Goal: Navigation & Orientation: Find specific page/section

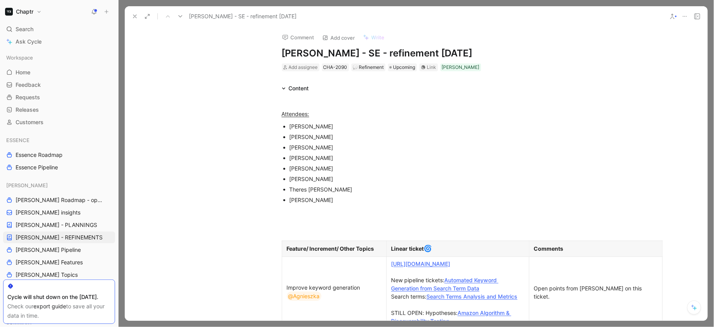
click at [134, 13] on icon at bounding box center [135, 16] width 6 height 6
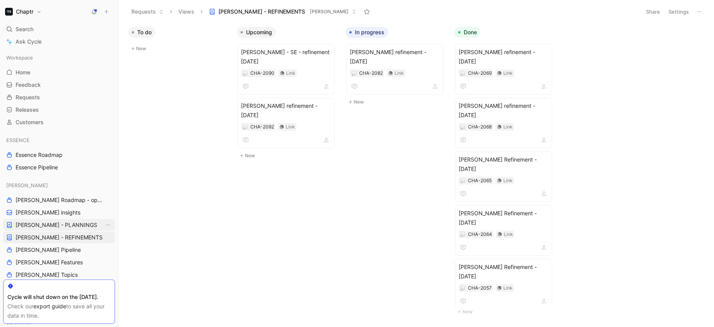
click at [66, 222] on span "[PERSON_NAME] - PLANNINGS" at bounding box center [57, 225] width 82 height 8
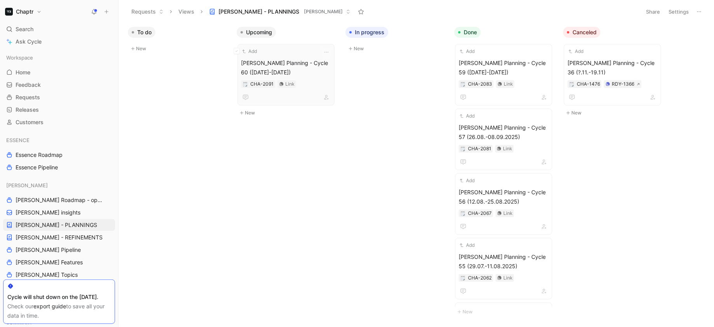
click at [307, 65] on span "[PERSON_NAME] Planning - Cycle 60 ([DATE]-[DATE])" at bounding box center [286, 67] width 90 height 19
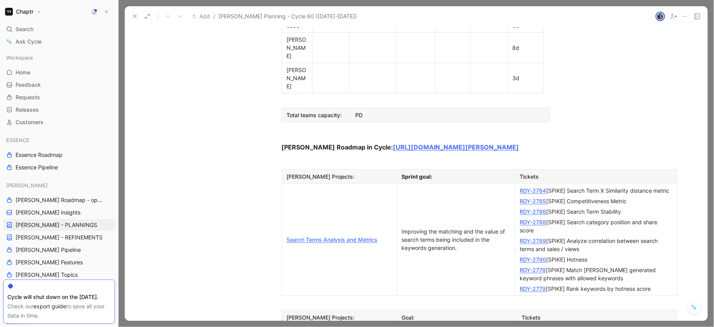
scroll to position [603, 0]
drag, startPoint x: 373, startPoint y: 261, endPoint x: 286, endPoint y: 265, distance: 86.4
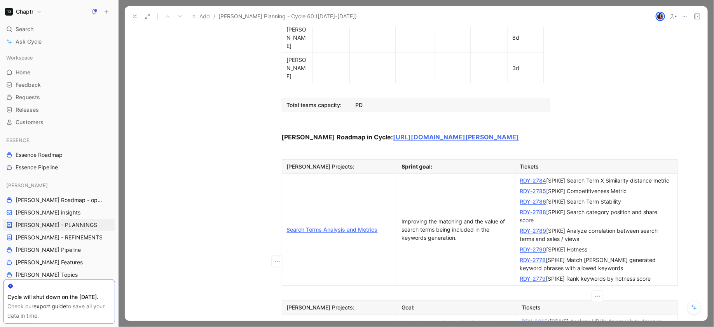
scroll to position [613, 0]
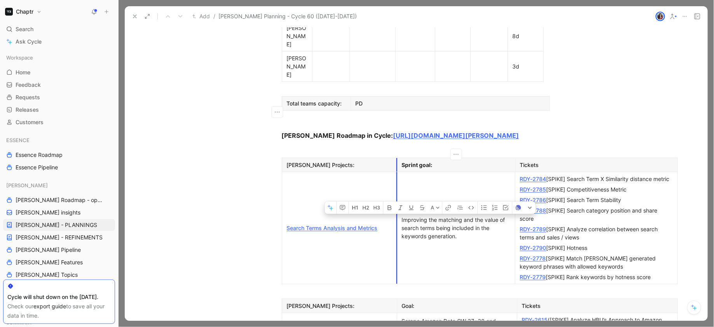
drag, startPoint x: 473, startPoint y: 125, endPoint x: 398, endPoint y: 101, distance: 78.1
click at [399, 214] on p "Improving the matching and the value of search terms being included in the keyw…" at bounding box center [456, 227] width 115 height 27
click at [455, 172] on td "Improving the matching and the value of search terms being included in the keyw…" at bounding box center [456, 228] width 118 height 112
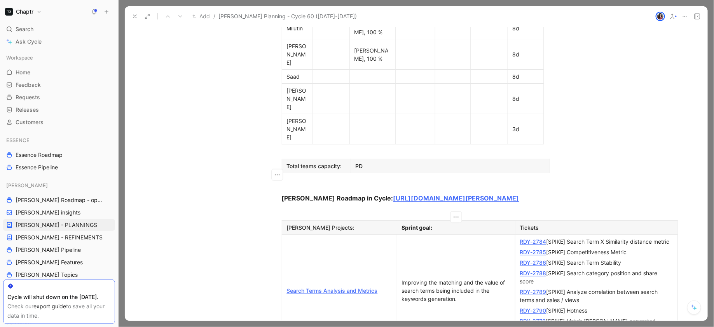
scroll to position [556, 0]
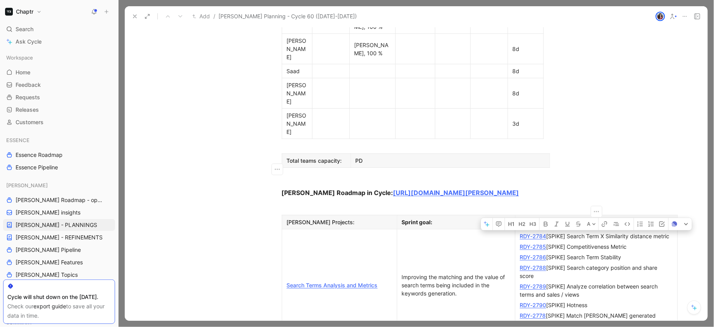
drag, startPoint x: 655, startPoint y: 218, endPoint x: 520, endPoint y: 118, distance: 167.6
click at [520, 229] on td "RDY-2784 [SPIKE] Search Term X Similarity distance metric RDY-2785 [SPIKE] Comp…" at bounding box center [596, 285] width 162 height 112
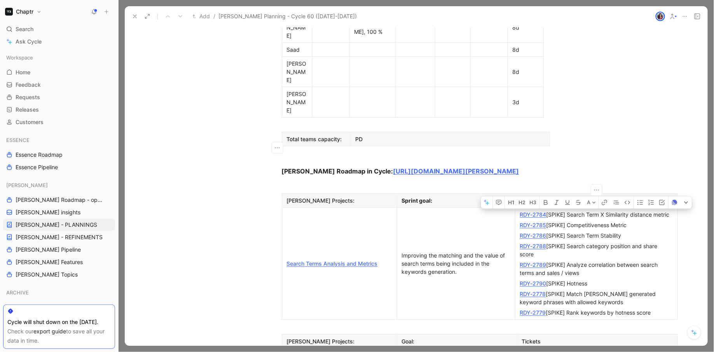
scroll to position [576, 0]
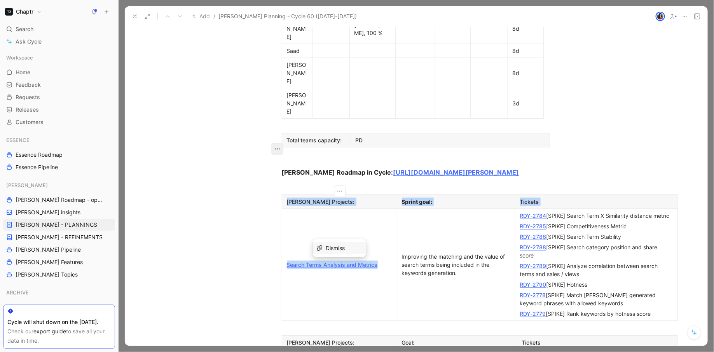
drag, startPoint x: 387, startPoint y: 150, endPoint x: 282, endPoint y: 147, distance: 105.0
click at [282, 209] on td "Search Terms Analysis and Metrics" at bounding box center [339, 265] width 115 height 112
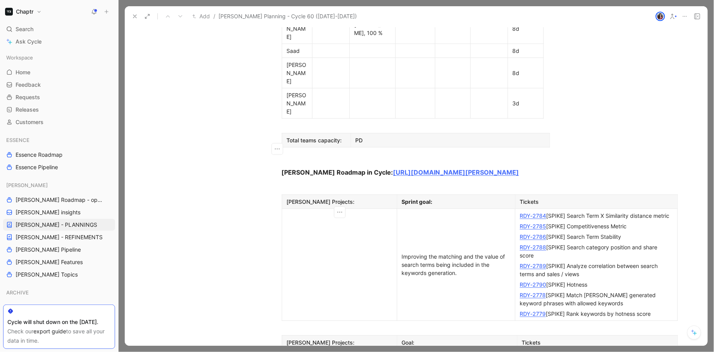
scroll to position [660, 0]
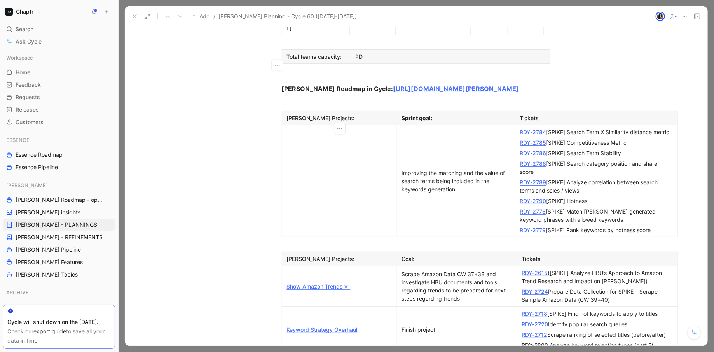
click at [559, 326] on p at bounding box center [597, 359] width 157 height 10
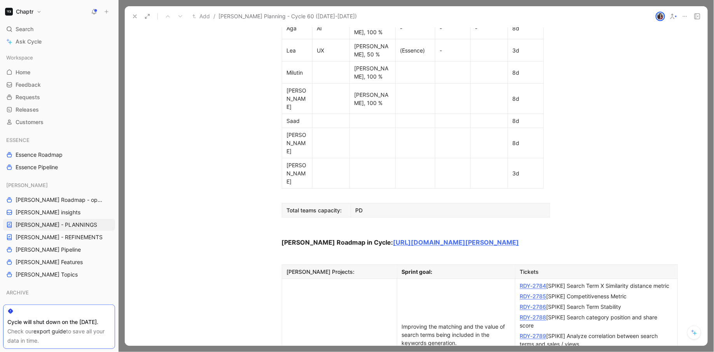
scroll to position [520, 0]
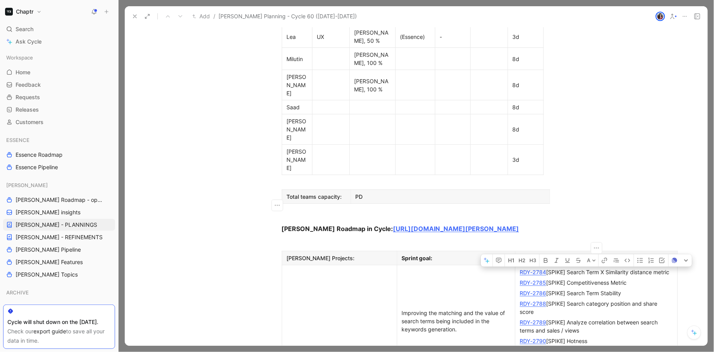
drag, startPoint x: 653, startPoint y: 254, endPoint x: 519, endPoint y: 152, distance: 168.4
click at [518, 265] on td "RDY-2784 [SPIKE] Search Term X Similarity distance metric RDY-2785 [SPIKE] Comp…" at bounding box center [596, 321] width 162 height 112
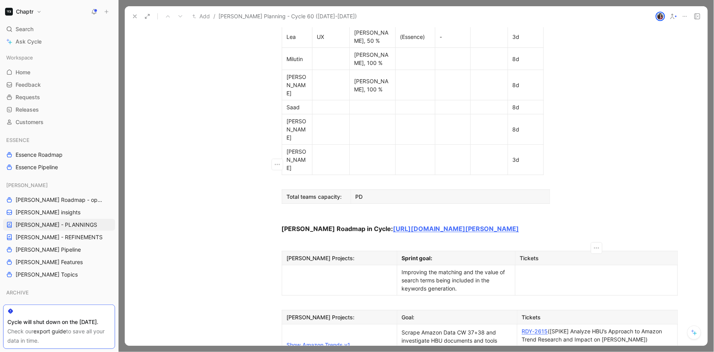
scroll to position [551, 0]
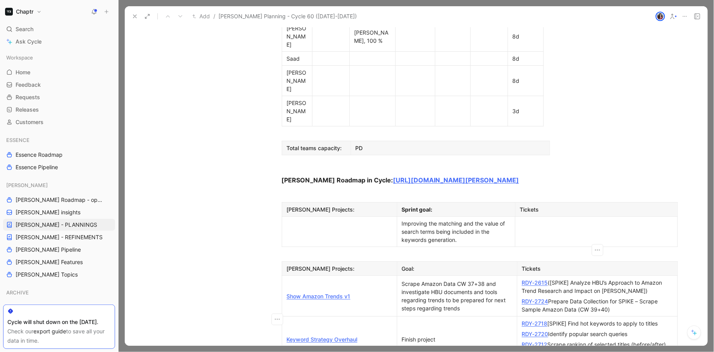
scroll to position [568, 0]
click at [333, 227] on p at bounding box center [340, 232] width 112 height 10
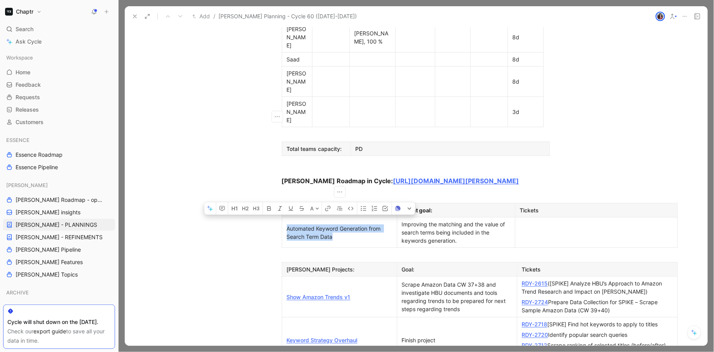
drag, startPoint x: 337, startPoint y: 122, endPoint x: 286, endPoint y: 111, distance: 51.8
click at [287, 224] on div "Automated Keyword Generation from Search Term Data" at bounding box center [339, 232] width 105 height 16
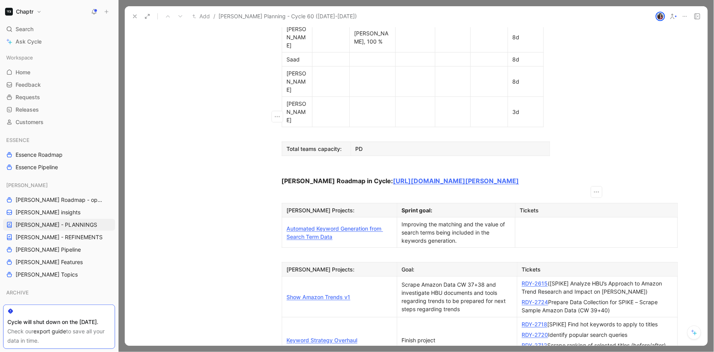
click at [585, 217] on td at bounding box center [596, 232] width 162 height 30
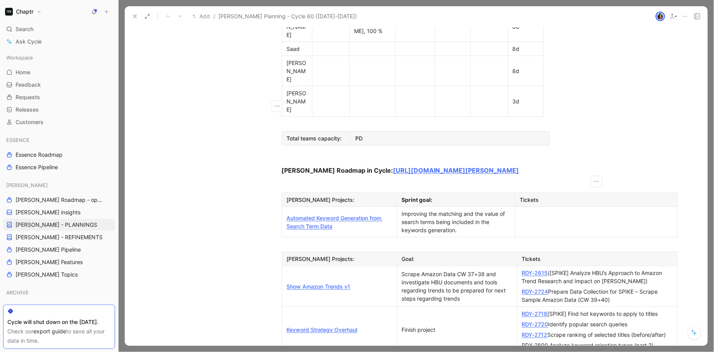
scroll to position [577, 0]
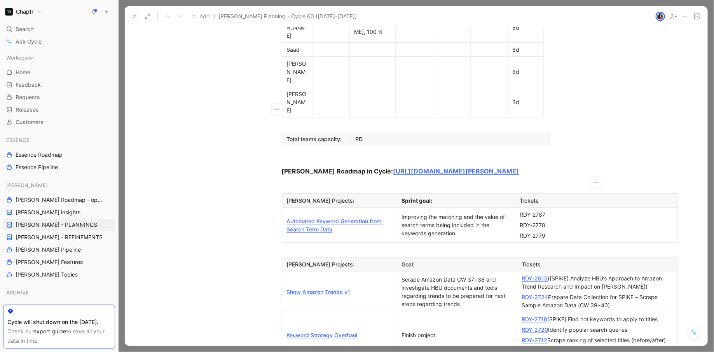
click at [548, 210] on div "RDY-2787" at bounding box center [596, 214] width 153 height 8
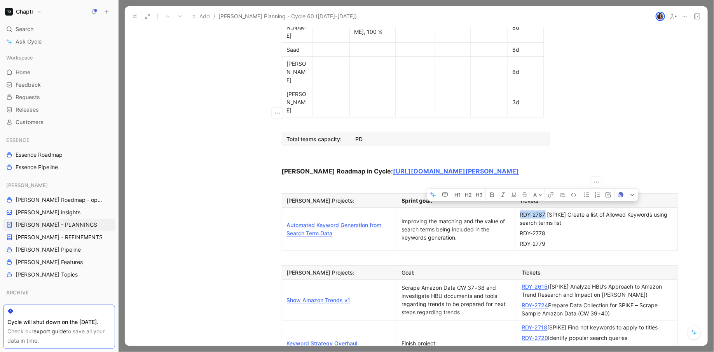
drag, startPoint x: 546, startPoint y: 95, endPoint x: 521, endPoint y: 95, distance: 24.9
click at [521, 210] on div "RDY-2787 [SPIKE] Create a list of Allowed Keywords using search terms list" at bounding box center [596, 218] width 153 height 16
click at [538, 228] on p "RDY-2778" at bounding box center [596, 233] width 159 height 10
click at [565, 239] on div "RDY-2779" at bounding box center [596, 243] width 153 height 8
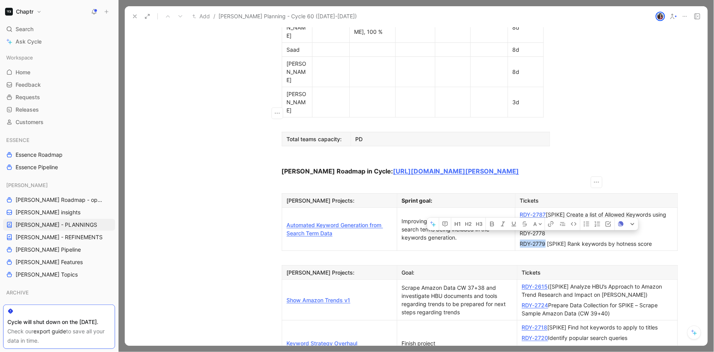
drag, startPoint x: 545, startPoint y: 130, endPoint x: 520, endPoint y: 128, distance: 25.3
click at [520, 239] on div "RDY-2779 [SPIKE] Rank keywords by hotness score" at bounding box center [596, 243] width 153 height 8
click at [565, 239] on div "RDY-2779 [SPIKE] Rank keywords by hotness score" at bounding box center [596, 243] width 153 height 8
click at [552, 229] on div "RDY-2778" at bounding box center [596, 233] width 153 height 8
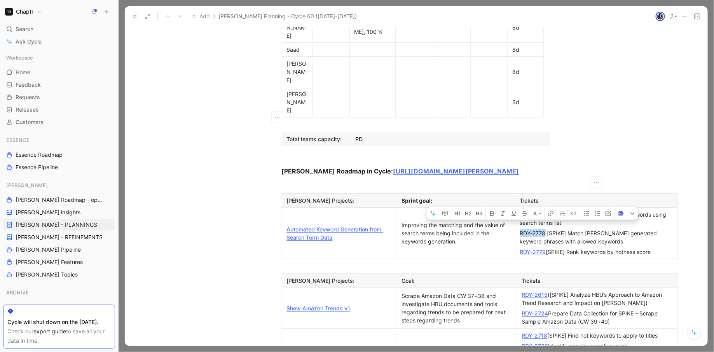
drag, startPoint x: 545, startPoint y: 117, endPoint x: 520, endPoint y: 114, distance: 25.1
click at [520, 229] on div "RDY-2778 [SPIKE] Match [PERSON_NAME] generated keyword phrases with allowed key…" at bounding box center [596, 237] width 153 height 16
click at [579, 229] on div "RDY-2778 [SPIKE] Match [PERSON_NAME] generated keyword phrases with allowed key…" at bounding box center [596, 237] width 153 height 16
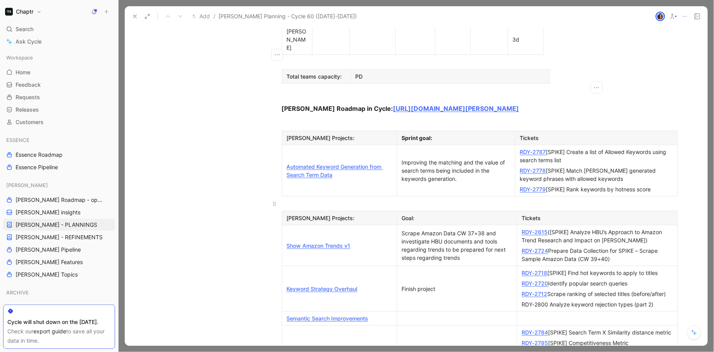
scroll to position [638, 0]
click at [446, 231] on div "Scrape Amazon Data CW 37+38 and investigate HBU documents and tools regarding t…" at bounding box center [457, 247] width 110 height 33
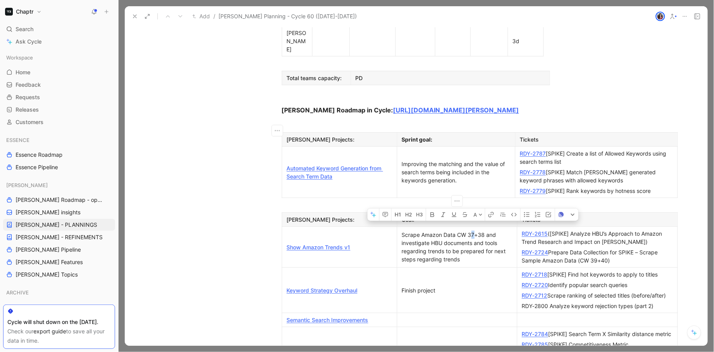
click at [474, 231] on div "Scrape Amazon Data CW 37+38 and investigate HBU documents and tools regarding t…" at bounding box center [457, 247] width 110 height 33
click at [482, 231] on div "Scrape Amazon Data CW 39+38 and investigate HBU documents and tools regarding t…" at bounding box center [457, 247] width 110 height 33
click at [606, 229] on div "RDY-2615 ([SPIKE] Analyze HBU’s Approach to Amazon Trend Research and Impact on…" at bounding box center [597, 237] width 151 height 16
click at [619, 248] on div "RDY-2724 Prepare Data Collection for SPIKE – Scrape Sample Amazon Data (CW 39+4…" at bounding box center [597, 256] width 151 height 16
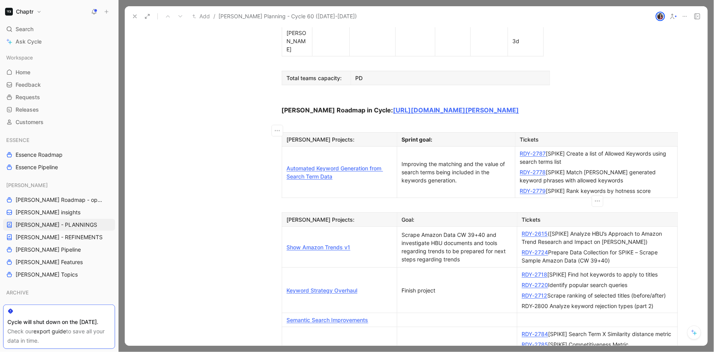
click at [620, 248] on div "RDY-2724 Prepare Data Collection for SPIKE – Scrape Sample Amazon Data (CW 39+4…" at bounding box center [597, 256] width 151 height 16
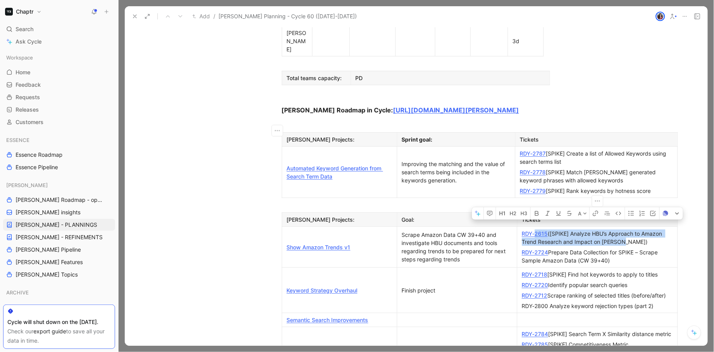
drag, startPoint x: 620, startPoint y: 127, endPoint x: 535, endPoint y: 118, distance: 85.6
click at [535, 229] on div "RDY-2615 ([SPIKE] Analyze HBU’s Approach to Amazon Trend Research and Impact on…" at bounding box center [597, 237] width 151 height 16
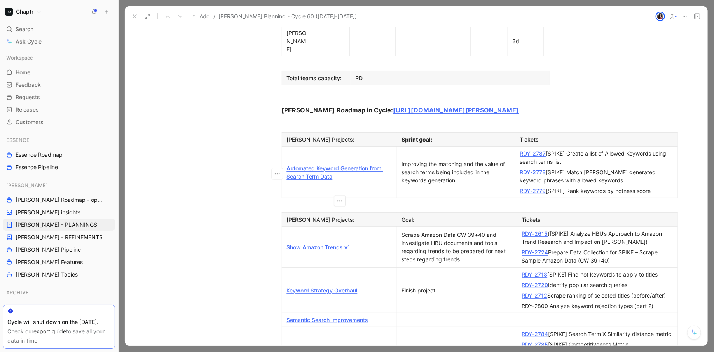
click at [378, 286] on div "Keyword Strategy Overhaul" at bounding box center [339, 290] width 105 height 8
click at [442, 286] on div "Finish project" at bounding box center [457, 290] width 110 height 8
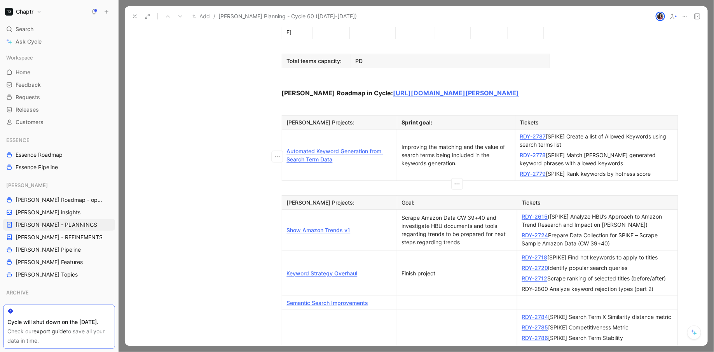
scroll to position [660, 0]
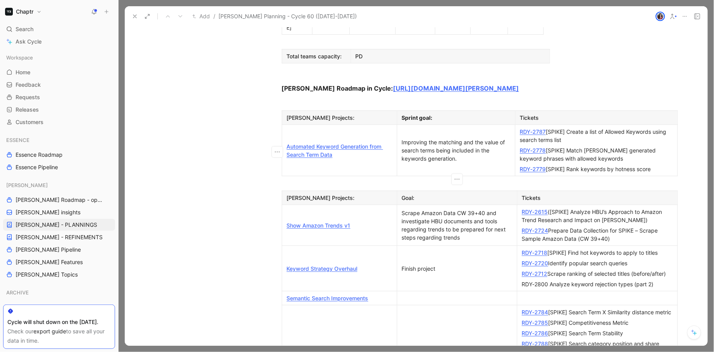
click at [441, 294] on div at bounding box center [457, 298] width 110 height 8
click at [548, 294] on div at bounding box center [597, 298] width 151 height 8
click at [279, 182] on icon "button" at bounding box center [277, 182] width 8 height 8
click at [288, 205] on td "Show Amazon Trends v1" at bounding box center [339, 225] width 115 height 41
click at [279, 110] on icon "button" at bounding box center [277, 109] width 8 height 8
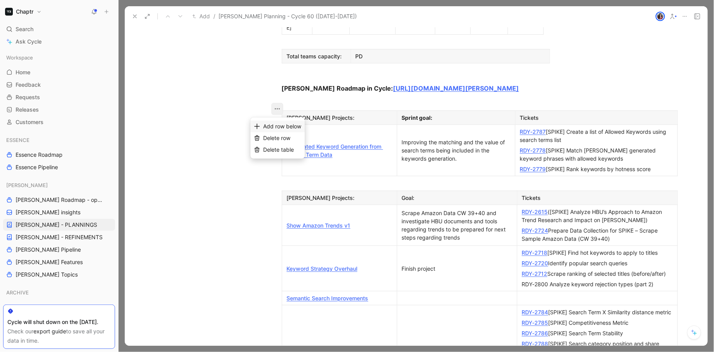
click at [280, 127] on span "Add row below" at bounding box center [282, 126] width 38 height 7
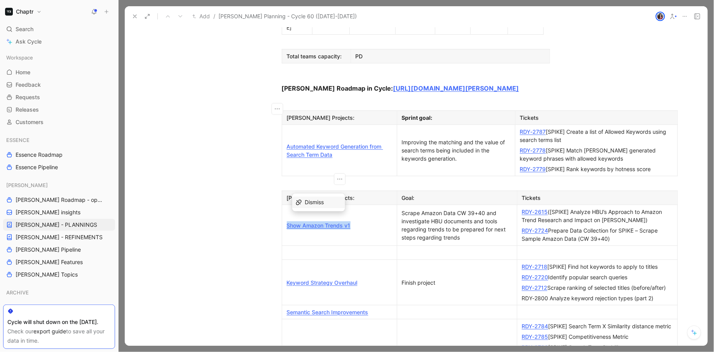
drag, startPoint x: 364, startPoint y: 112, endPoint x: 286, endPoint y: 110, distance: 77.8
click at [286, 220] on p "Show Amazon Trends v1" at bounding box center [340, 225] width 112 height 10
click at [302, 248] on div at bounding box center [339, 252] width 105 height 8
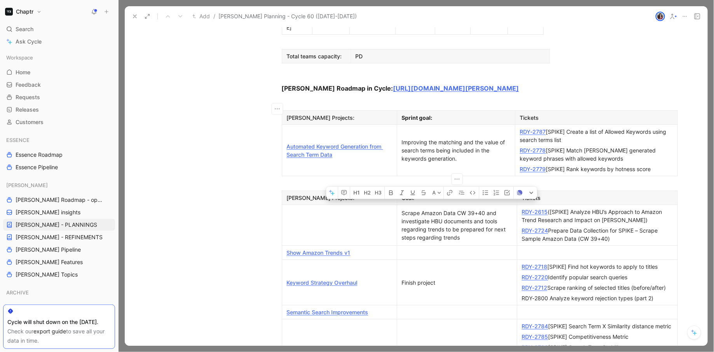
drag, startPoint x: 477, startPoint y: 120, endPoint x: 405, endPoint y: 91, distance: 76.7
click at [405, 208] on p "Scrape Amazon Data CW 39+40 and investigate HBU documents and tools regarding t…" at bounding box center [457, 225] width 117 height 35
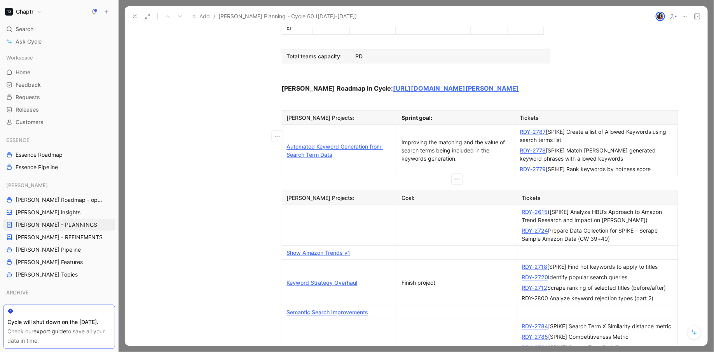
click at [411, 248] on div at bounding box center [457, 252] width 110 height 8
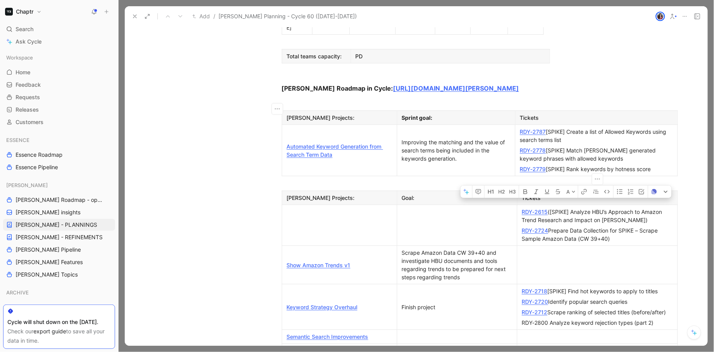
drag, startPoint x: 626, startPoint y: 126, endPoint x: 520, endPoint y: 94, distance: 111.3
click at [520, 205] on td "RDY-2615 ([SPIKE] Analyze HBU’s Approach to Amazon Trend Research and Impact on…" at bounding box center [597, 225] width 161 height 41
copy td "RDY-2615 ([SPIKE] Analyze HBU’s Approach to Amazon Trend Research and Impact on…"
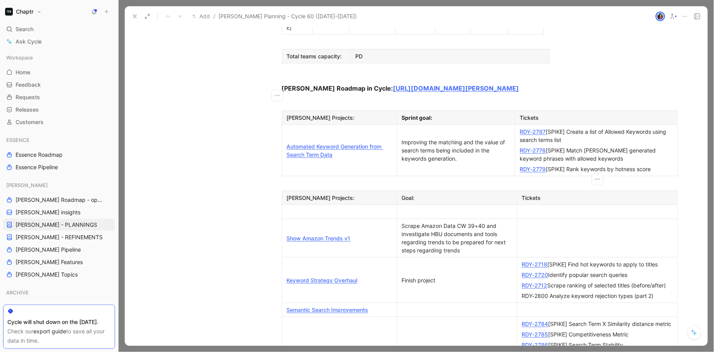
click at [541, 219] on td at bounding box center [597, 238] width 161 height 38
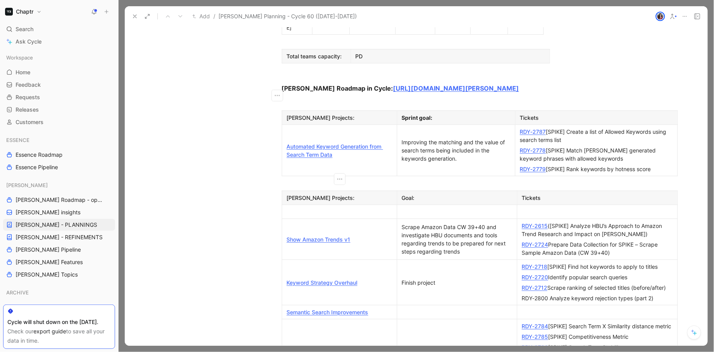
click at [359, 206] on p at bounding box center [340, 211] width 112 height 10
drag, startPoint x: 375, startPoint y: 199, endPoint x: 285, endPoint y: 197, distance: 90.6
click at [285, 307] on p "Semantic Search Improvements" at bounding box center [340, 312] width 112 height 10
click at [307, 208] on div at bounding box center [339, 212] width 105 height 8
click at [423, 208] on div at bounding box center [457, 212] width 110 height 8
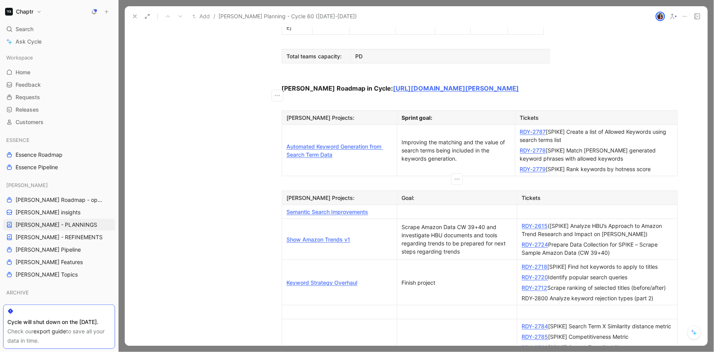
click at [530, 208] on div at bounding box center [597, 212] width 151 height 8
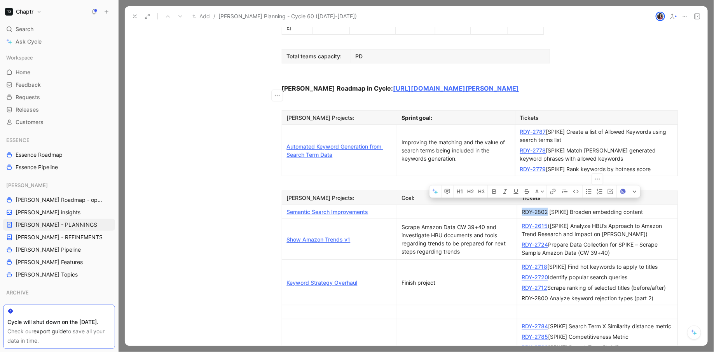
drag, startPoint x: 547, startPoint y: 93, endPoint x: 522, endPoint y: 95, distance: 25.3
click at [522, 208] on div "RDY-2802 [SPIKE] Broaden embedding content" at bounding box center [597, 212] width 151 height 8
click at [651, 208] on div "RDY-2802 [SPIKE] Broaden embedding content" at bounding box center [597, 212] width 151 height 8
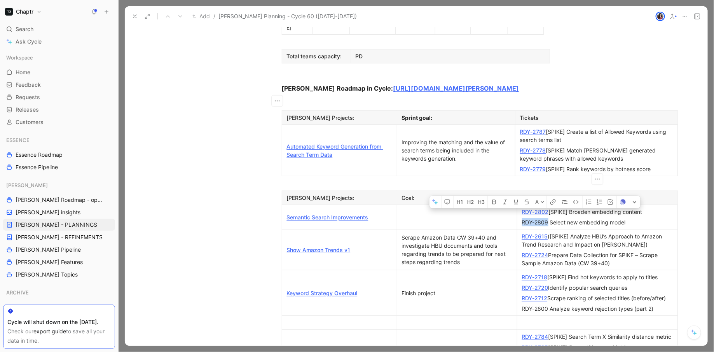
drag, startPoint x: 548, startPoint y: 104, endPoint x: 522, endPoint y: 105, distance: 26.4
click at [522, 218] on div "RDY-2809 Select new embedding model" at bounding box center [597, 222] width 151 height 8
click at [639, 218] on div "RDY-2809 Select new embedding model" at bounding box center [597, 222] width 151 height 8
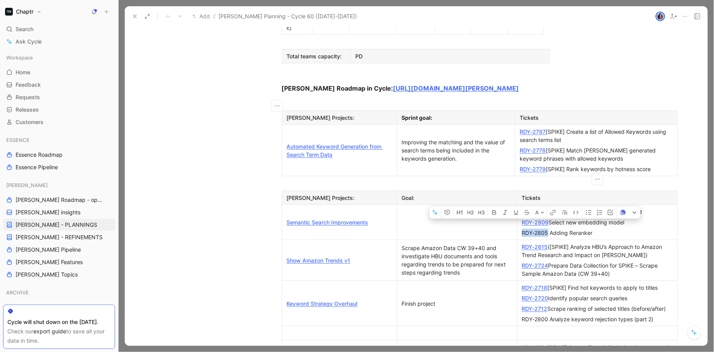
drag, startPoint x: 547, startPoint y: 115, endPoint x: 521, endPoint y: 115, distance: 25.7
click at [521, 227] on p "RDY-2805 Adding Reranker" at bounding box center [597, 232] width 157 height 10
click at [614, 229] on div "RDY-2805 Adding Reranker" at bounding box center [597, 233] width 151 height 8
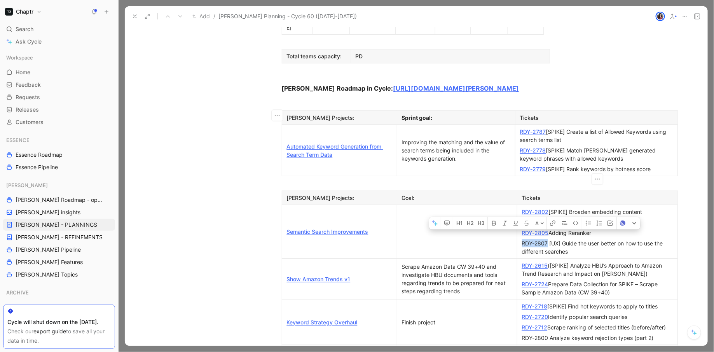
drag, startPoint x: 547, startPoint y: 125, endPoint x: 521, endPoint y: 125, distance: 25.7
click at [521, 238] on p "RDY-2807 [UX] Guide the user better on how to use the different searches" at bounding box center [597, 247] width 157 height 19
click at [601, 239] on div "RDY-2807 [UX] Guide the user better on how to use the different searches" at bounding box center [597, 247] width 151 height 16
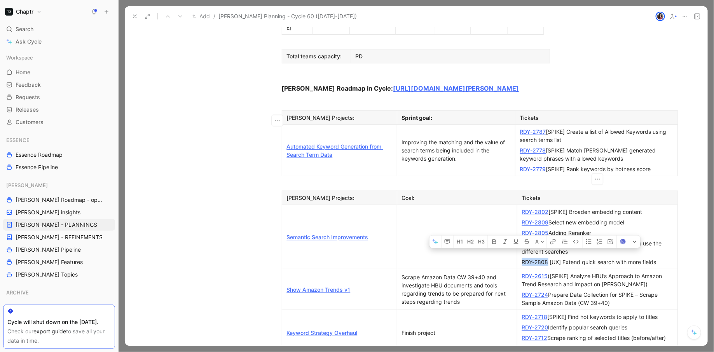
drag, startPoint x: 548, startPoint y: 144, endPoint x: 521, endPoint y: 144, distance: 26.8
click at [521, 257] on p "RDY-2808 [UX] Extend quick search with more fields" at bounding box center [597, 262] width 157 height 10
click at [611, 272] on div "RDY-2615 ([SPIKE] Analyze HBU’s Approach to Amazon Trend Research and Impact on…" at bounding box center [597, 280] width 151 height 16
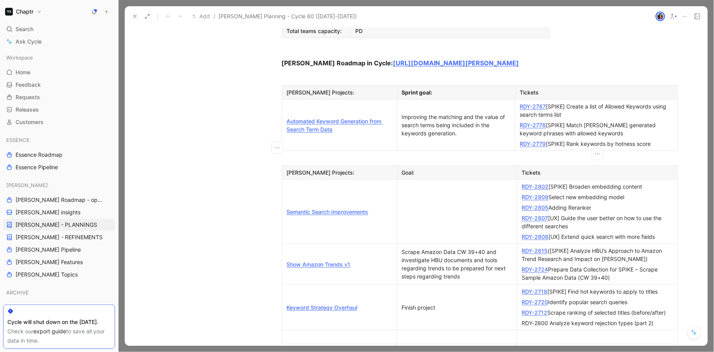
scroll to position [686, 0]
click at [311, 326] on div at bounding box center [339, 336] width 105 height 8
click at [279, 222] on icon "button" at bounding box center [277, 220] width 8 height 8
click at [283, 247] on span "Delete row" at bounding box center [276, 249] width 27 height 7
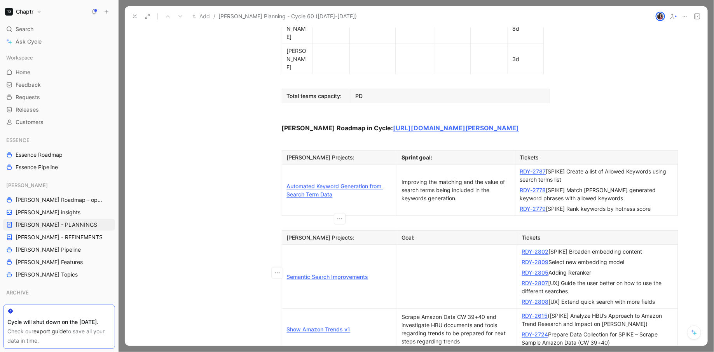
scroll to position [510, 0]
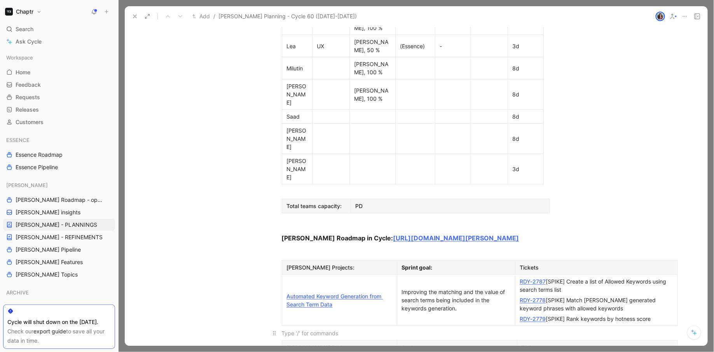
click at [283, 326] on div at bounding box center [416, 333] width 269 height 8
click at [239, 200] on div "Attendees: [PERSON_NAME] [PERSON_NAME] [PERSON_NAME] Remi [PERSON_NAME][MEDICAL…" at bounding box center [416, 117] width 583 height 1068
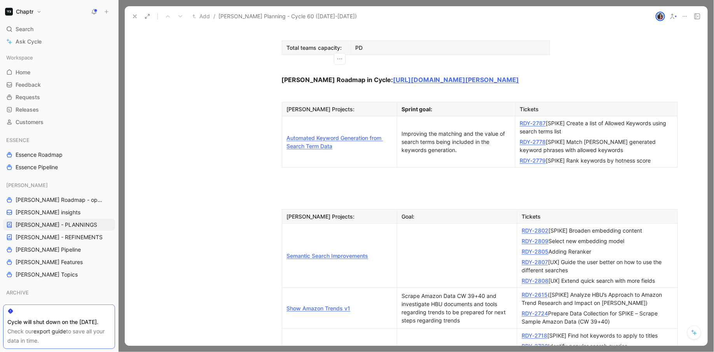
scroll to position [669, 0]
click at [464, 223] on td at bounding box center [457, 255] width 120 height 64
